Goal: Book appointment/travel/reservation: Book appointment/travel/reservation

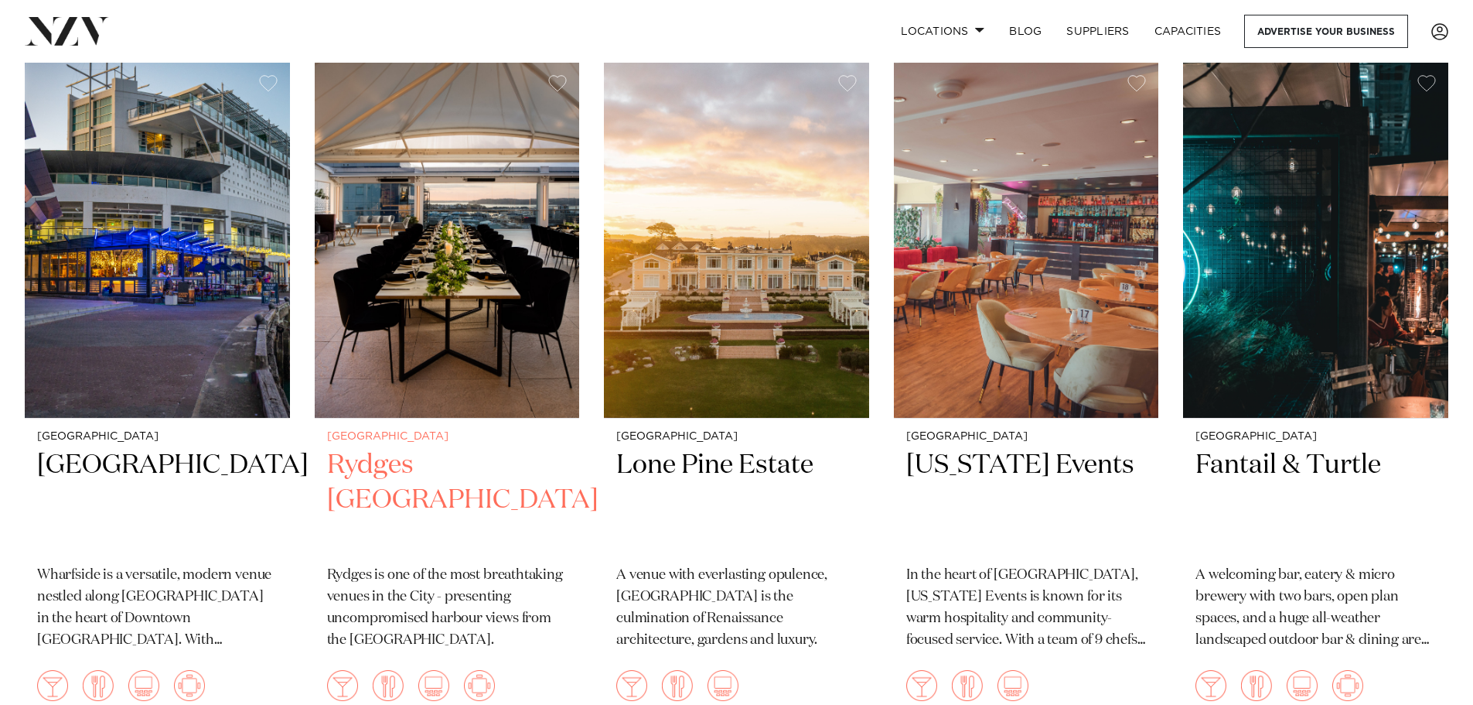
scroll to position [1856, 0]
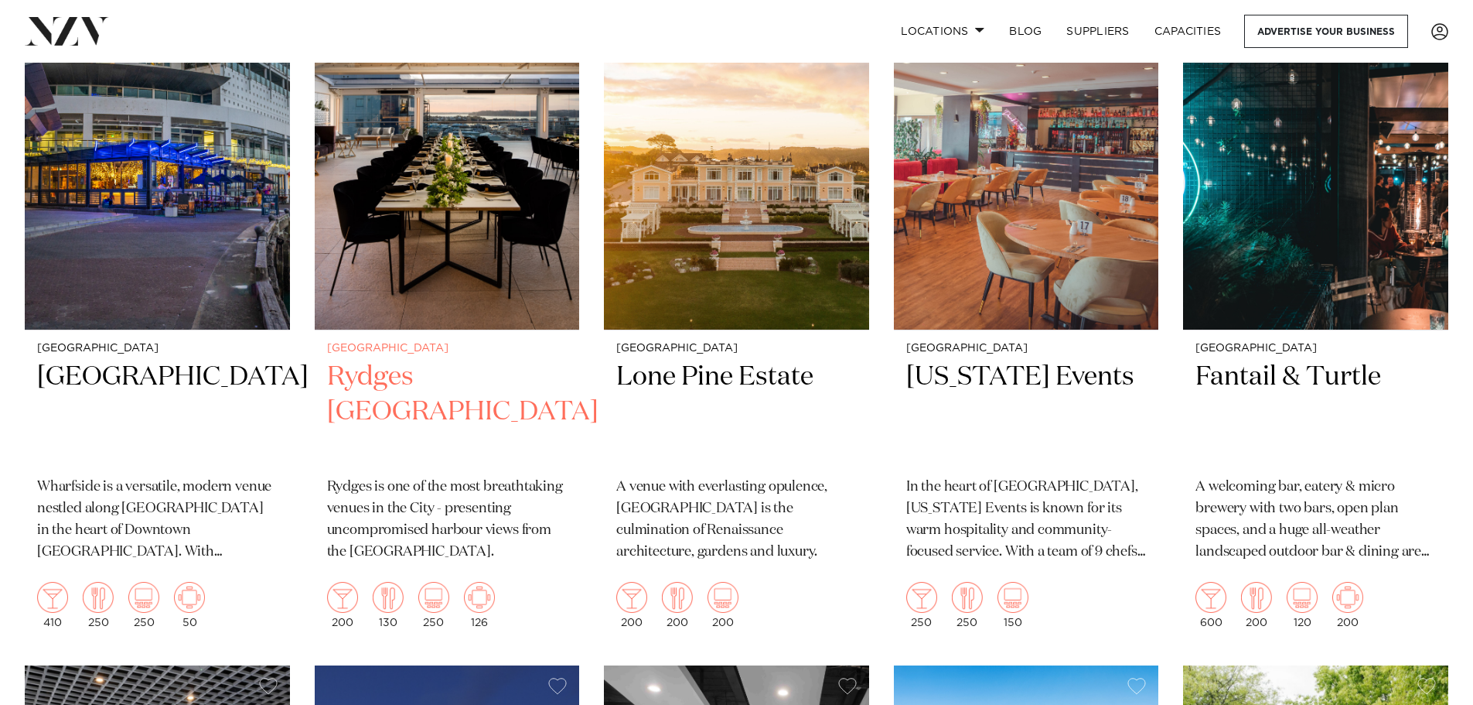
click at [491, 360] on h2 "Rydges [GEOGRAPHIC_DATA]" at bounding box center [447, 412] width 241 height 104
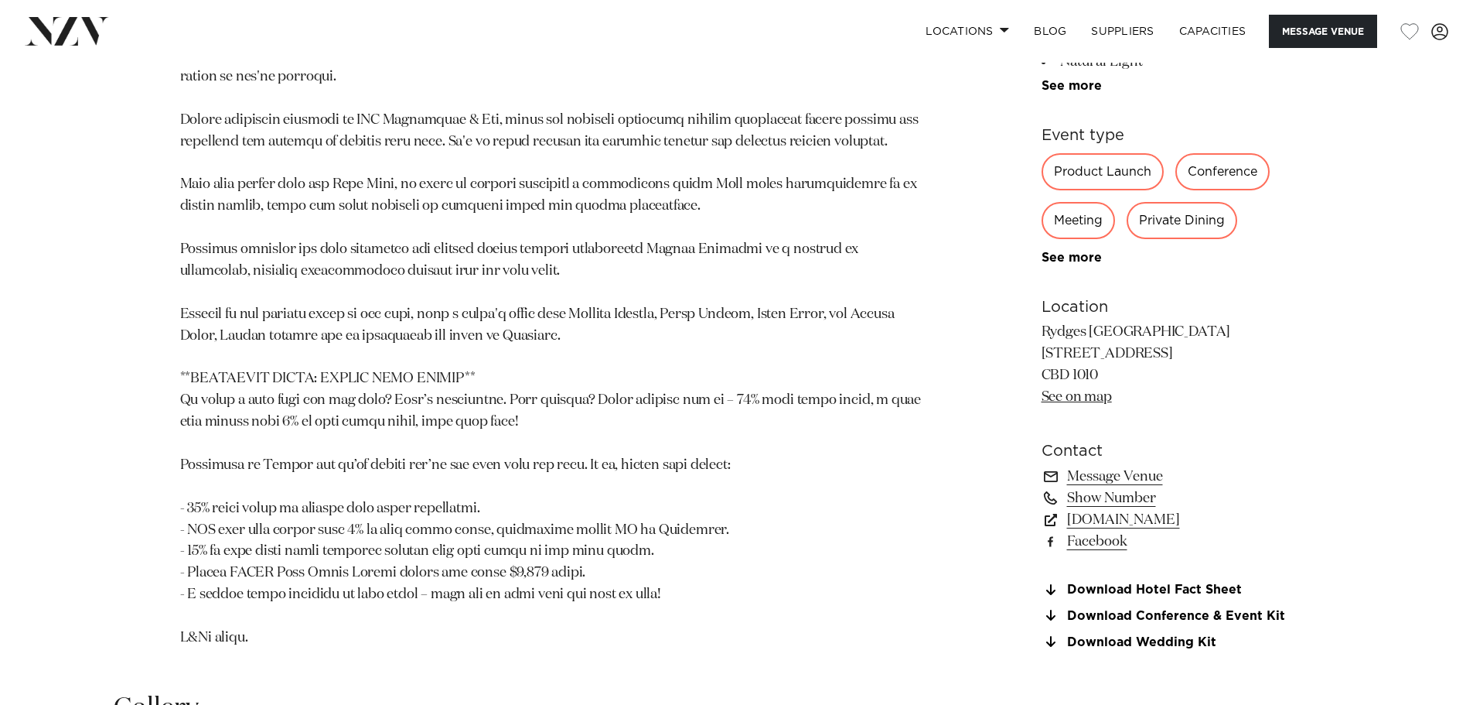
scroll to position [1315, 0]
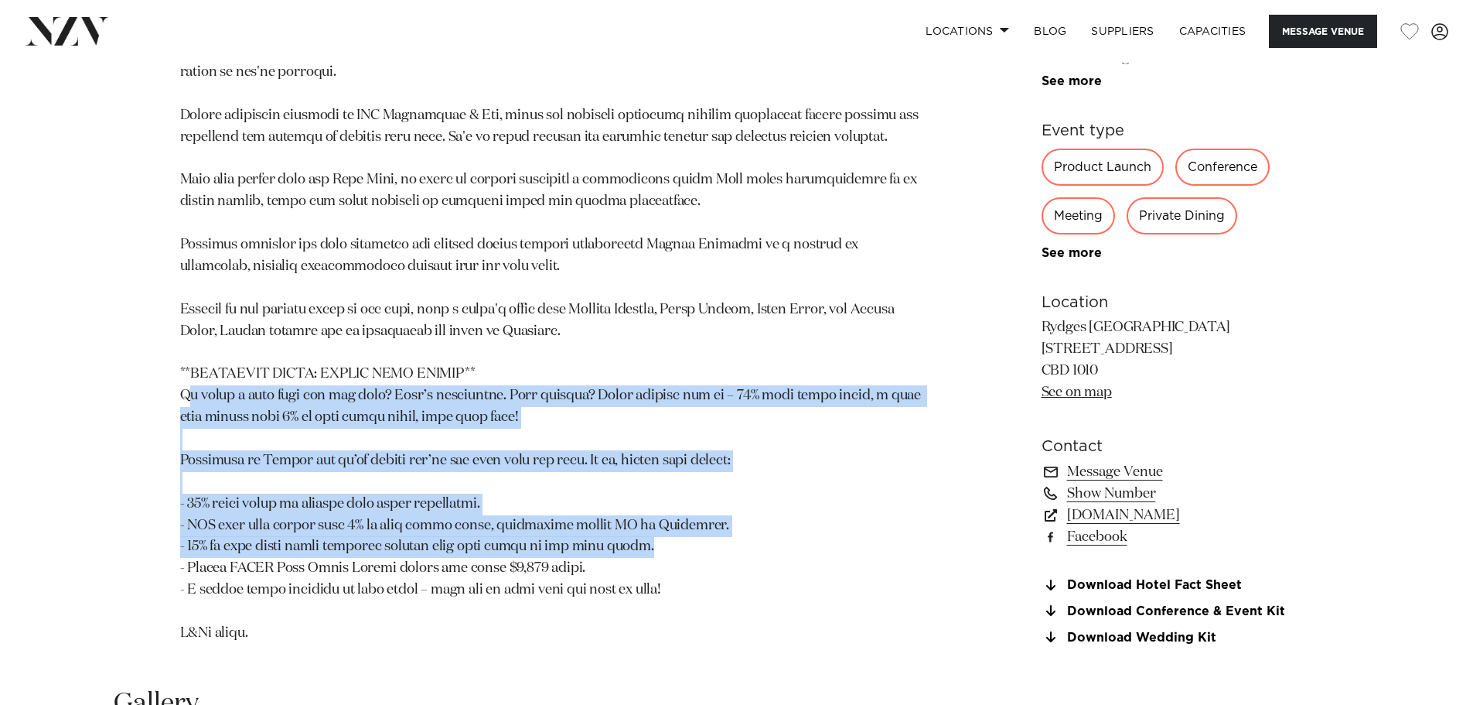
drag, startPoint x: 190, startPoint y: 395, endPoint x: 853, endPoint y: 545, distance: 679.6
click at [853, 545] on p at bounding box center [556, 180] width 752 height 927
click at [853, 543] on p at bounding box center [556, 180] width 752 height 927
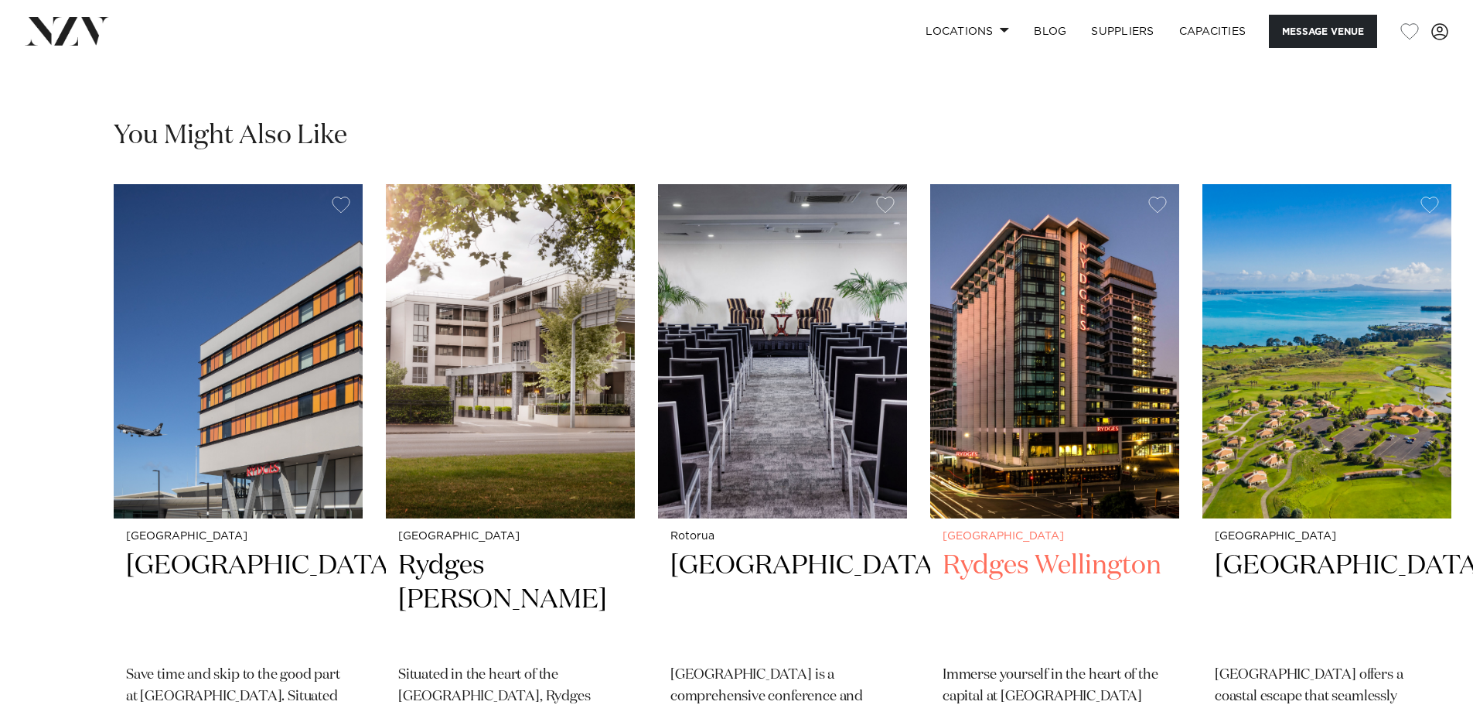
scroll to position [3790, 0]
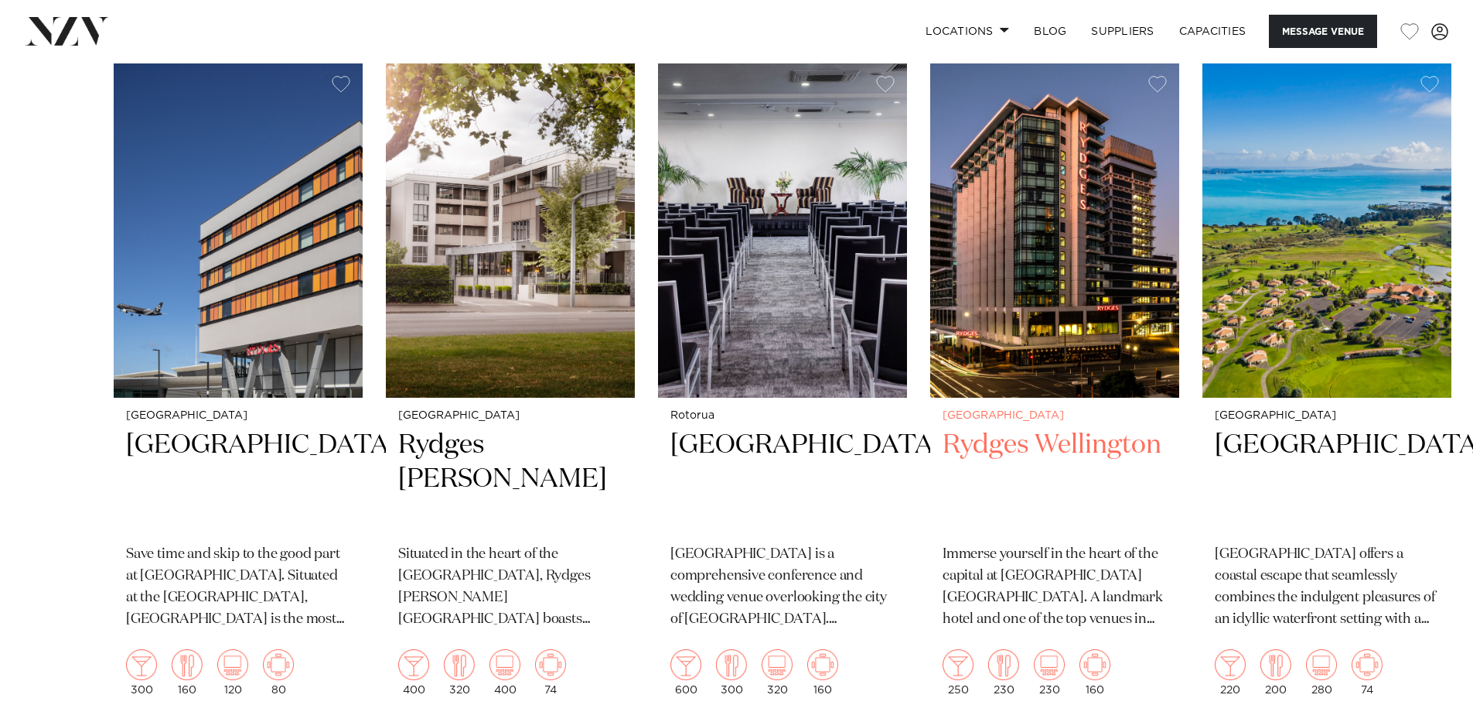
click at [1047, 492] on h2 "Rydges Wellington" at bounding box center [1055, 480] width 224 height 104
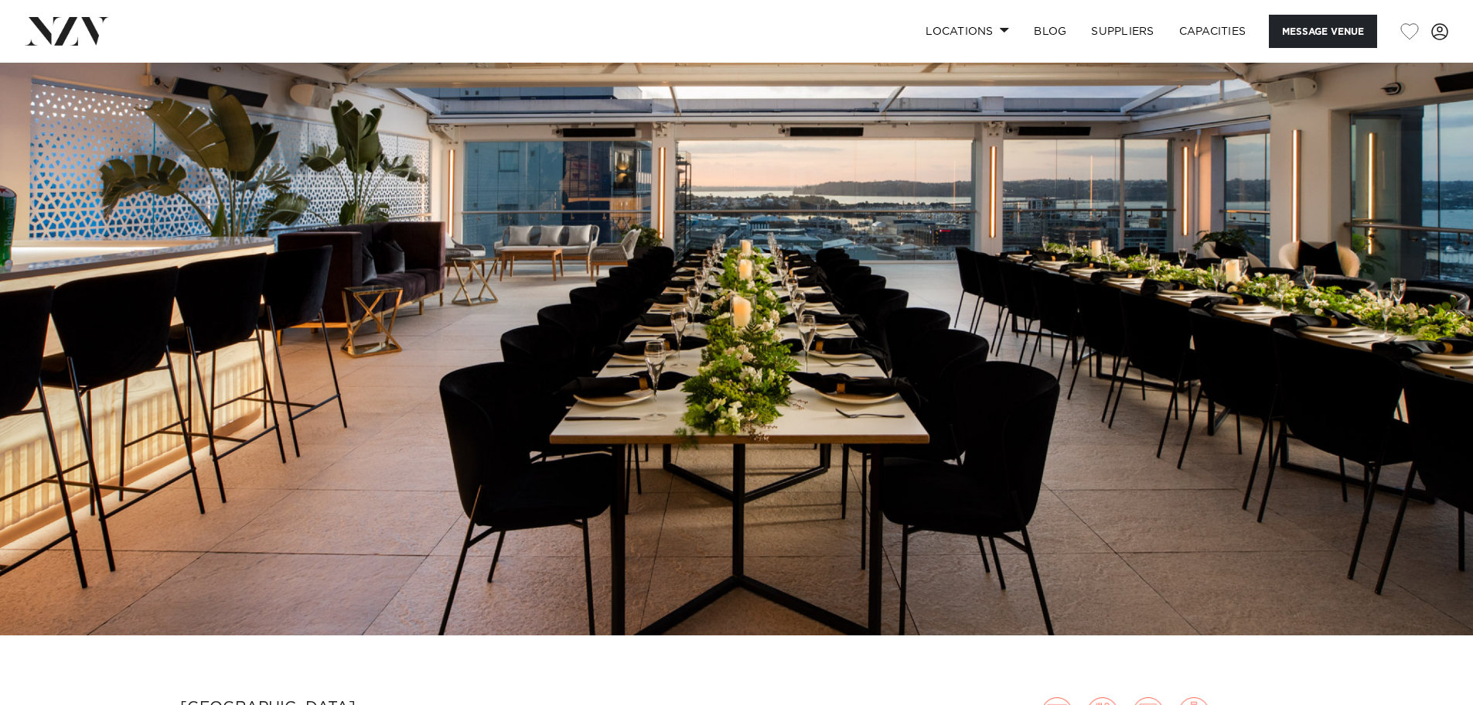
scroll to position [0, 0]
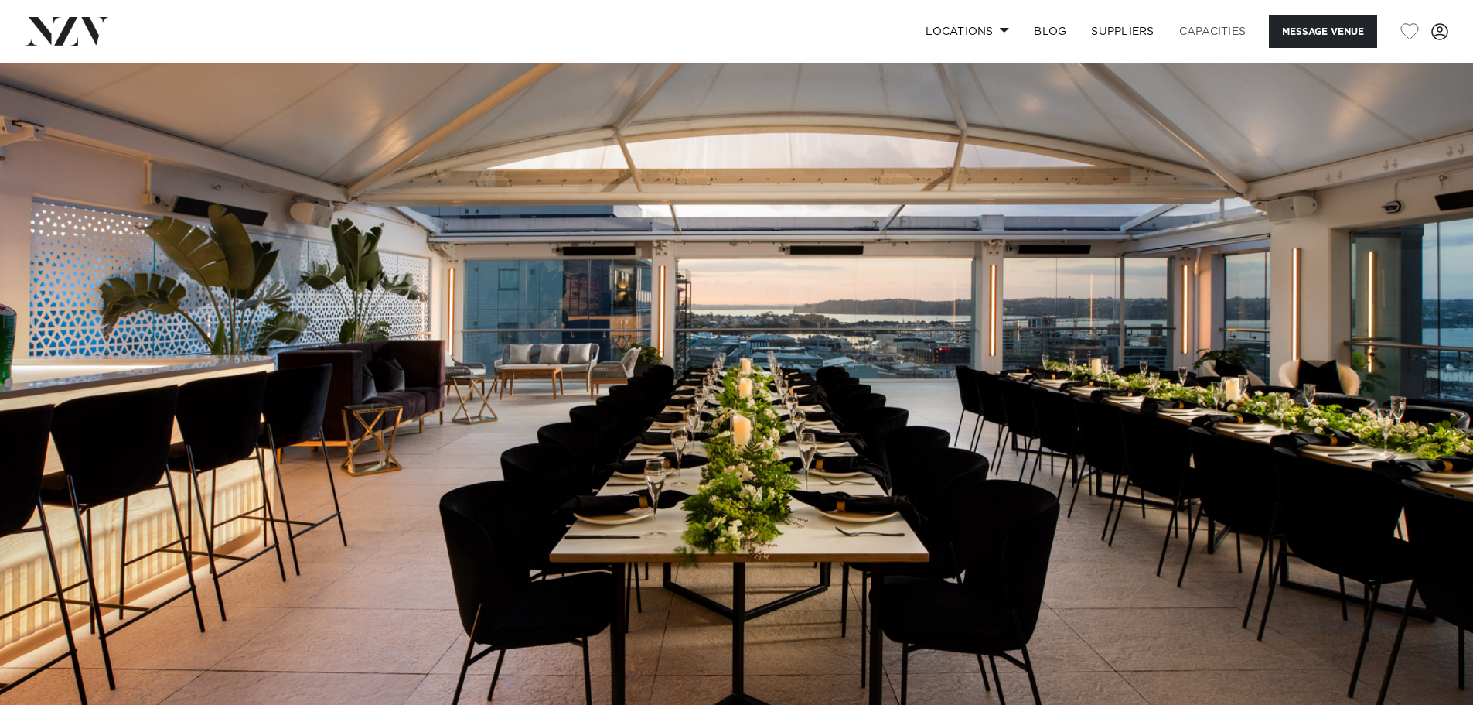
click at [1208, 27] on link "Capacities" at bounding box center [1213, 31] width 92 height 33
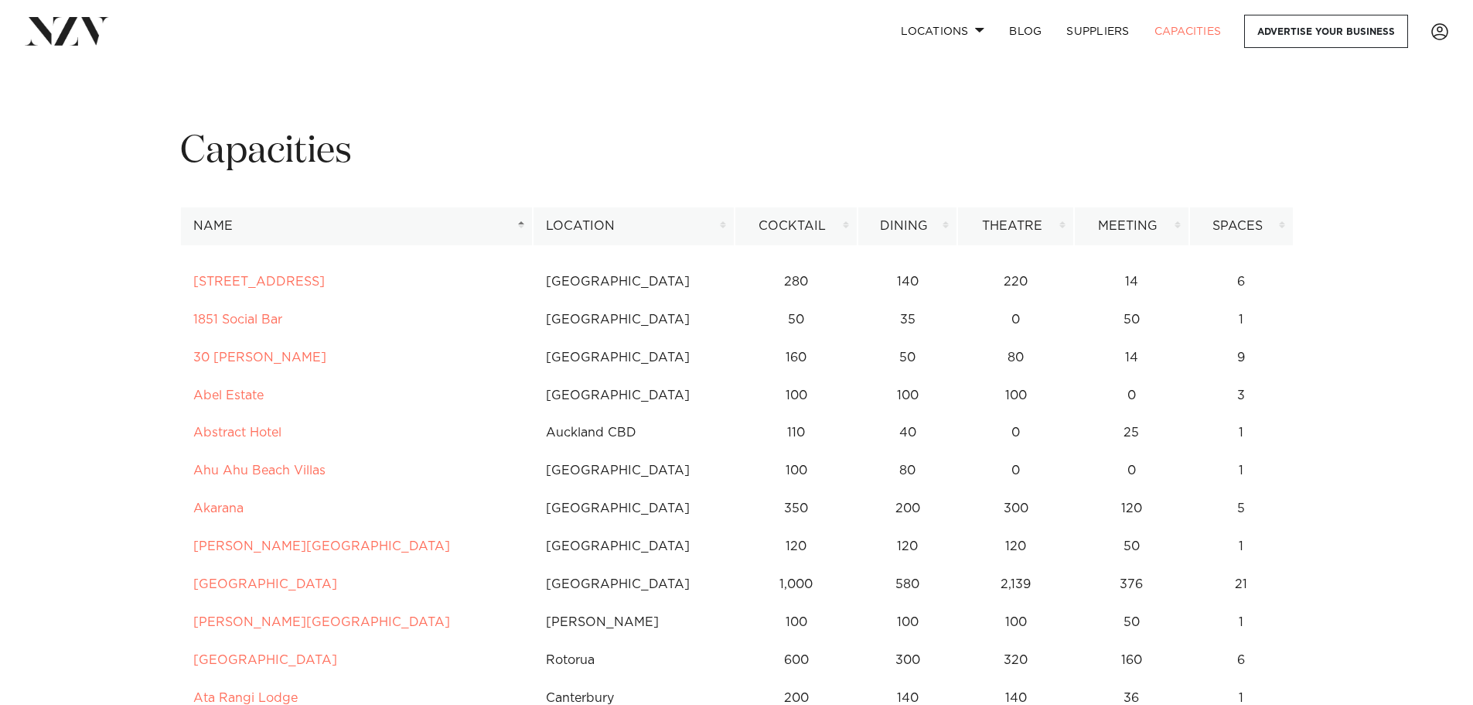
click at [691, 142] on h1 "Capacities" at bounding box center [737, 152] width 1114 height 49
